Goal: Information Seeking & Learning: Learn about a topic

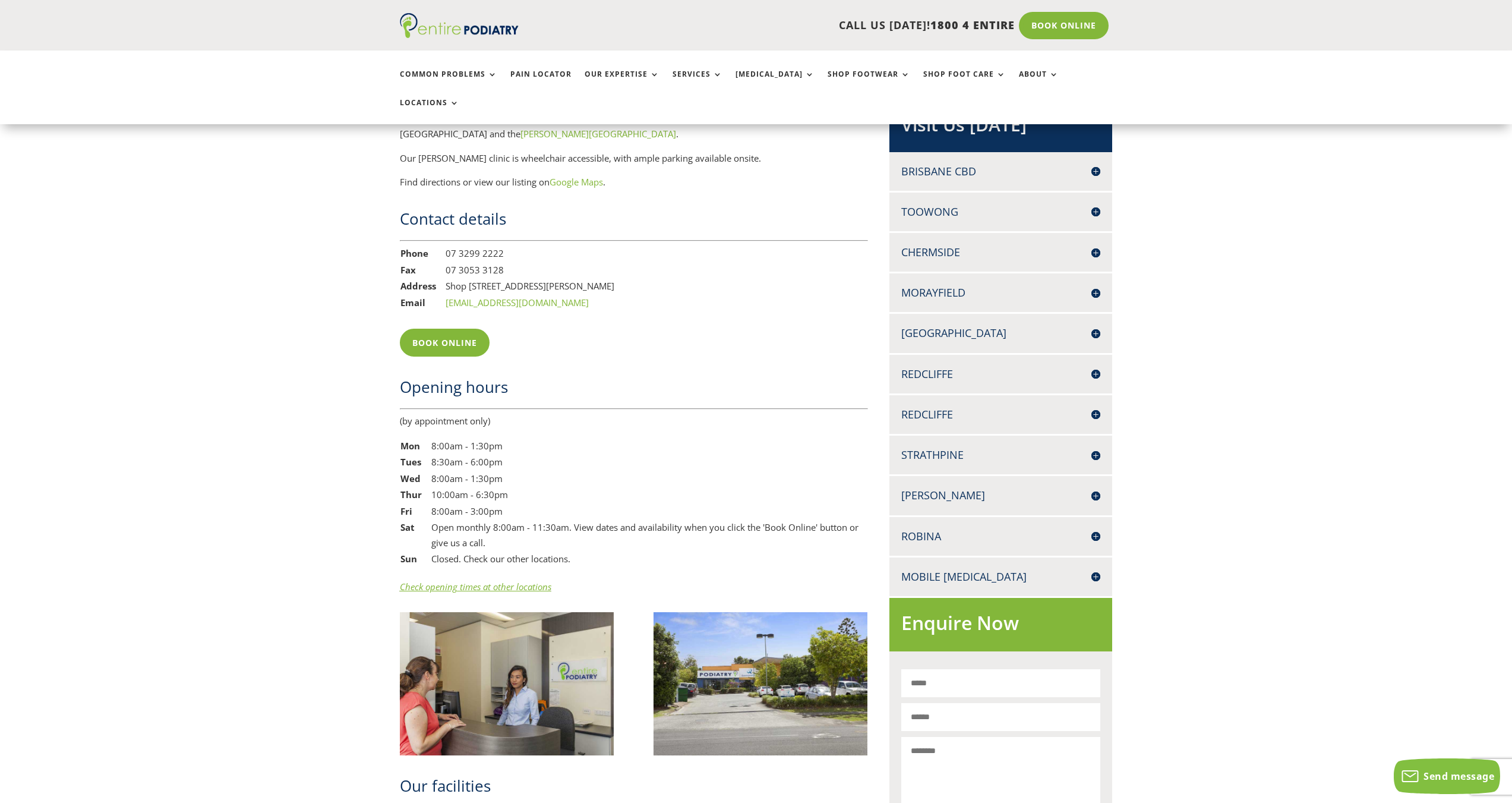
scroll to position [1283, 0]
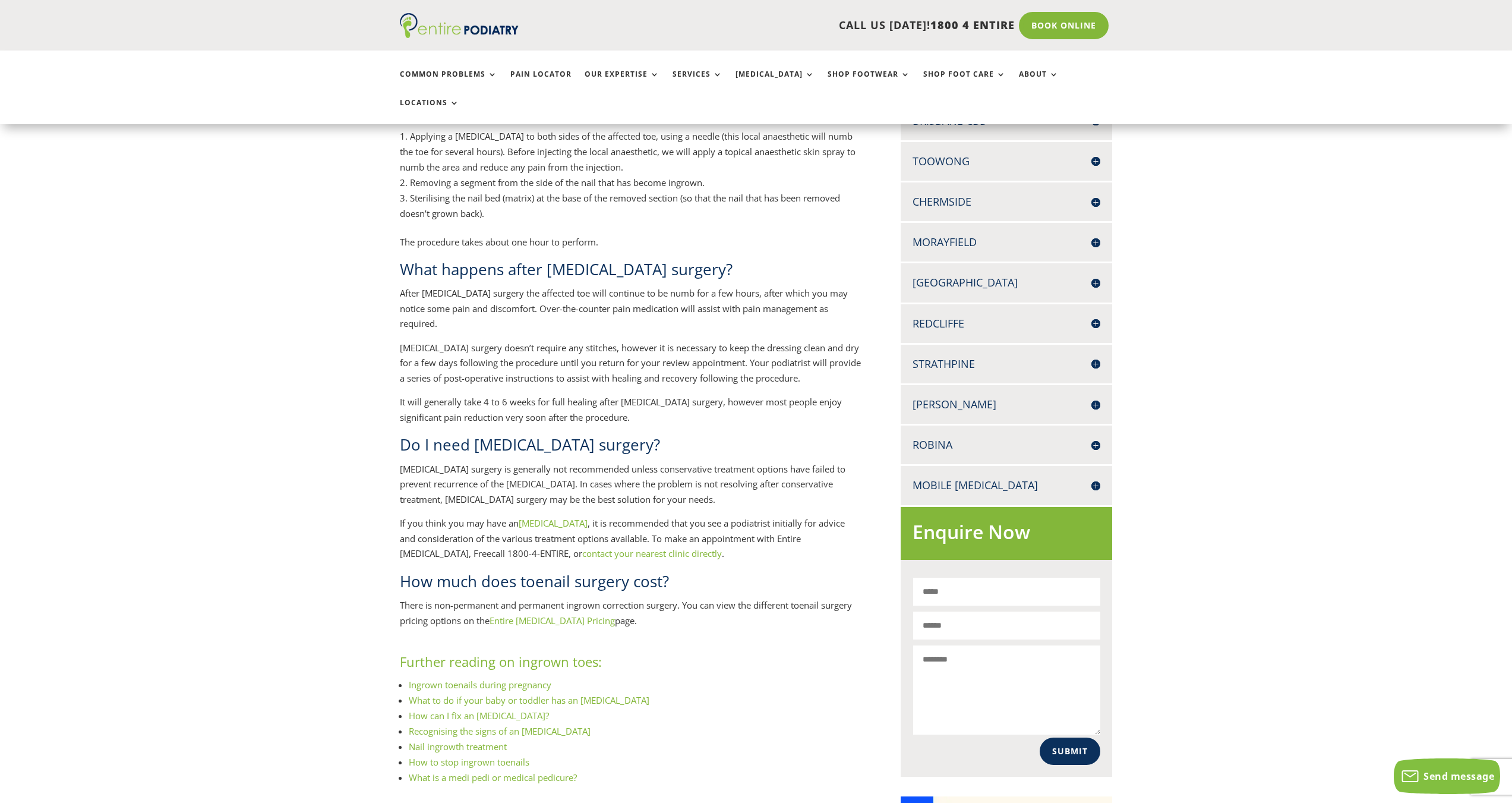
scroll to position [332, 0]
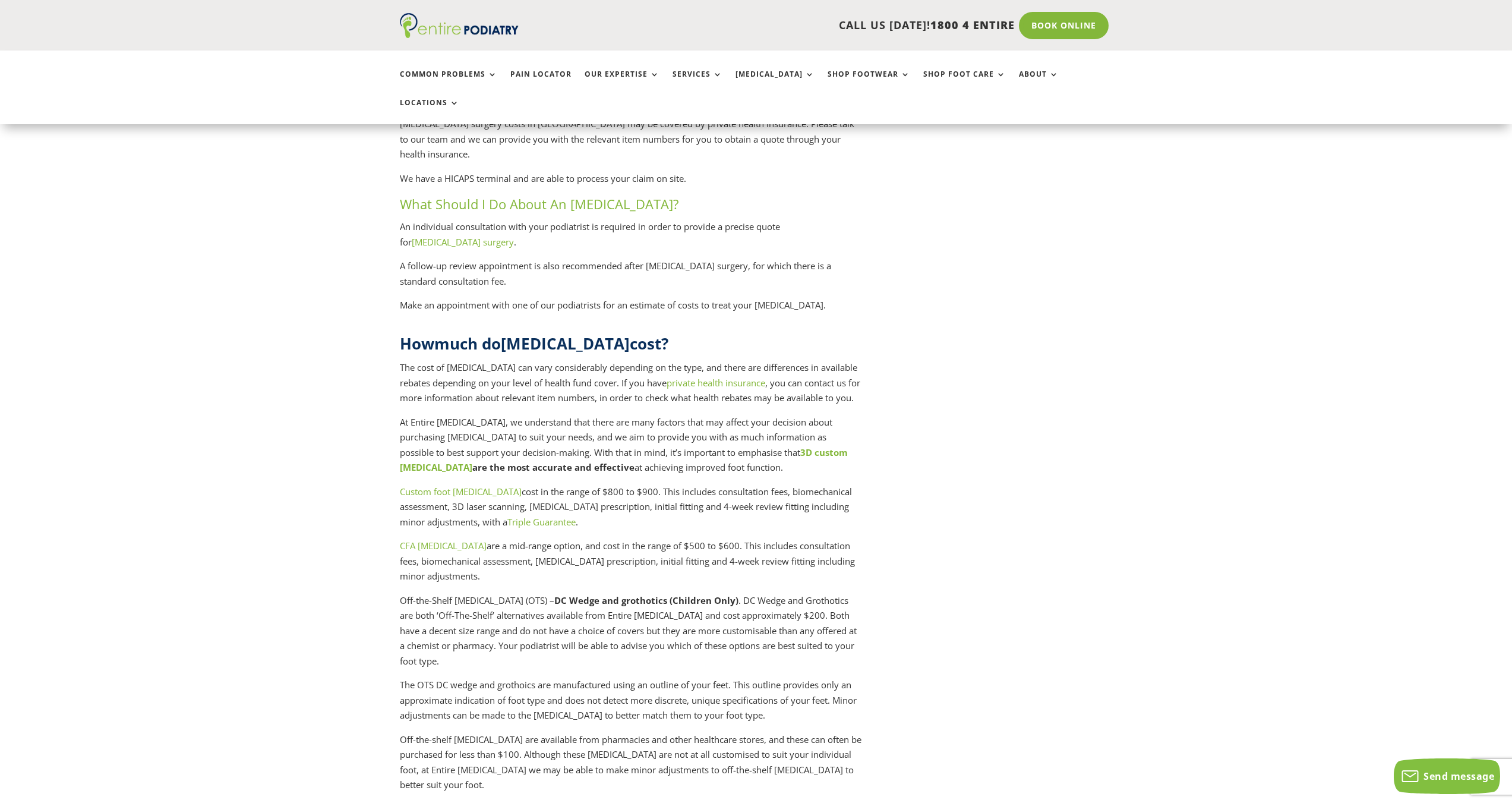
scroll to position [3091, 0]
